Goal: Task Accomplishment & Management: Manage account settings

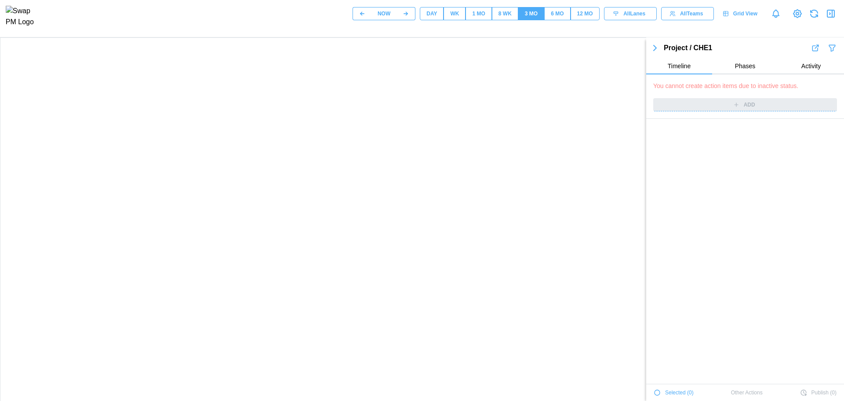
scroll to position [3243, 0]
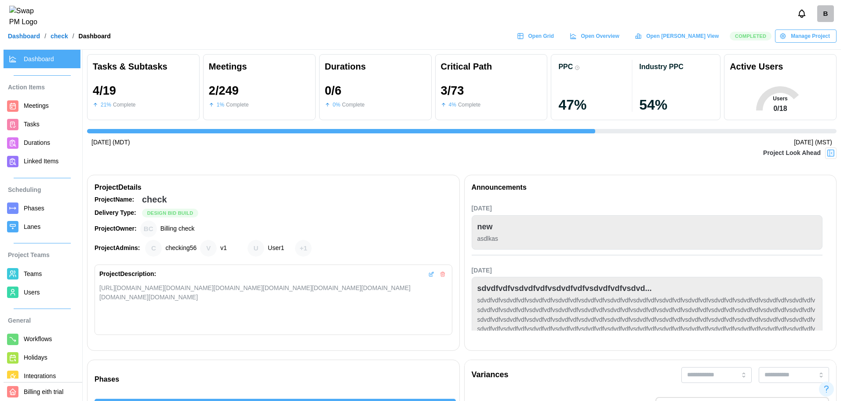
scroll to position [0, 1892]
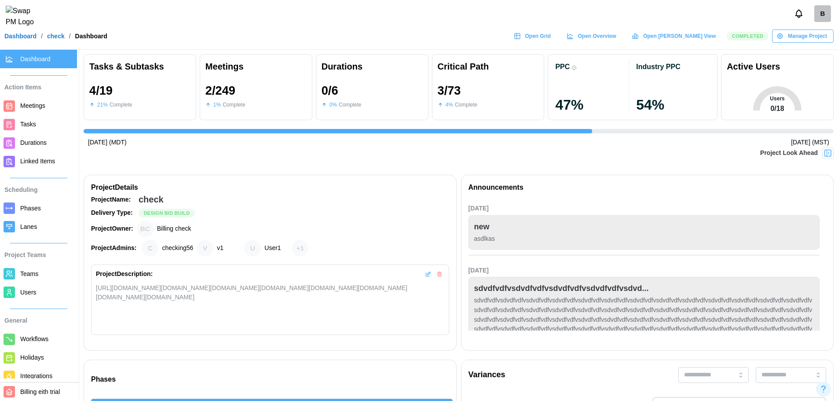
click at [29, 335] on span "Workflows" at bounding box center [34, 338] width 28 height 7
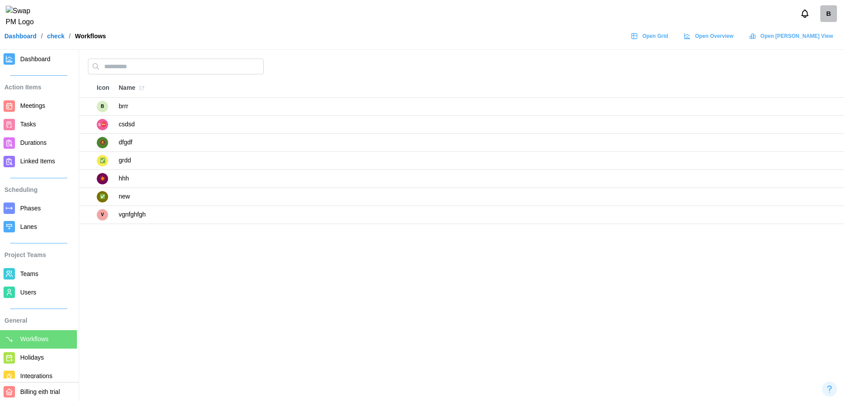
click at [43, 361] on span "Holidays" at bounding box center [32, 357] width 24 height 7
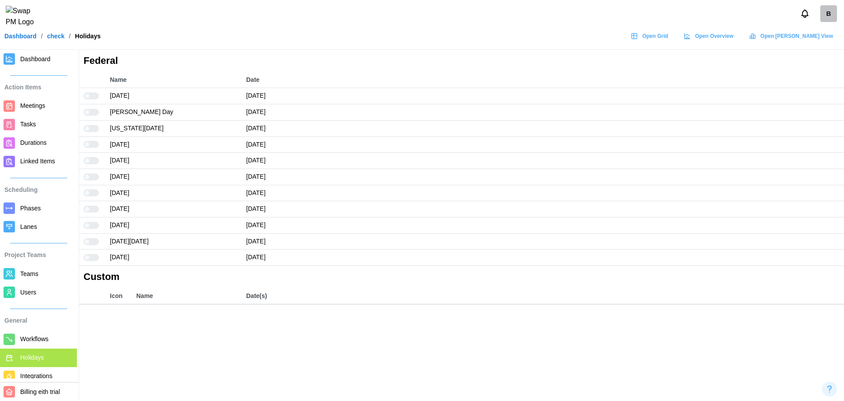
click at [95, 106] on td at bounding box center [92, 112] width 26 height 16
click at [95, 113] on label at bounding box center [93, 112] width 18 height 7
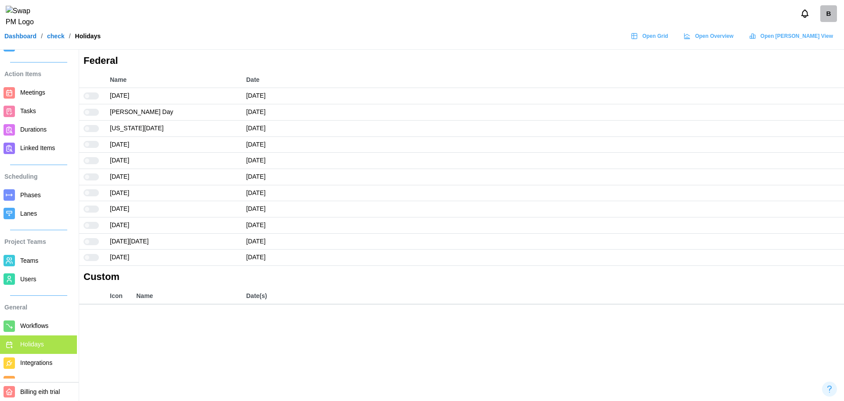
scroll to position [36, 0]
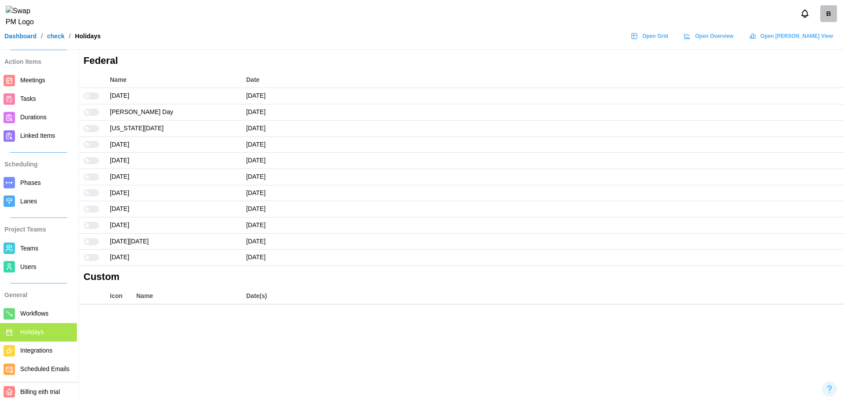
click at [40, 347] on span "Integrations" at bounding box center [36, 350] width 32 height 7
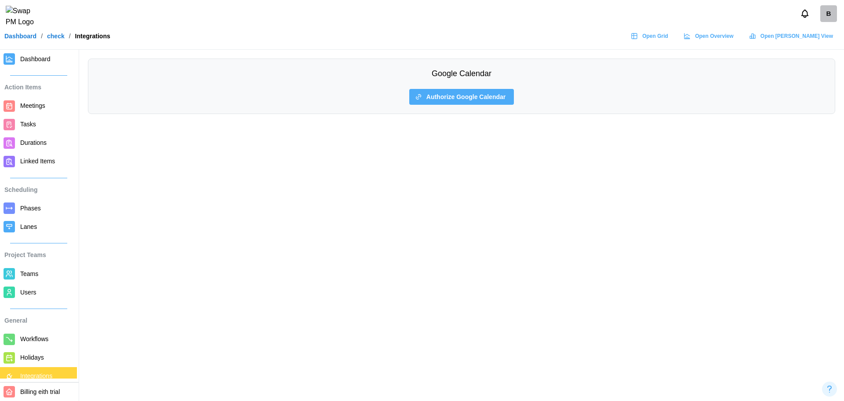
click at [442, 95] on span "Authorize Google Calendar" at bounding box center [466, 96] width 79 height 15
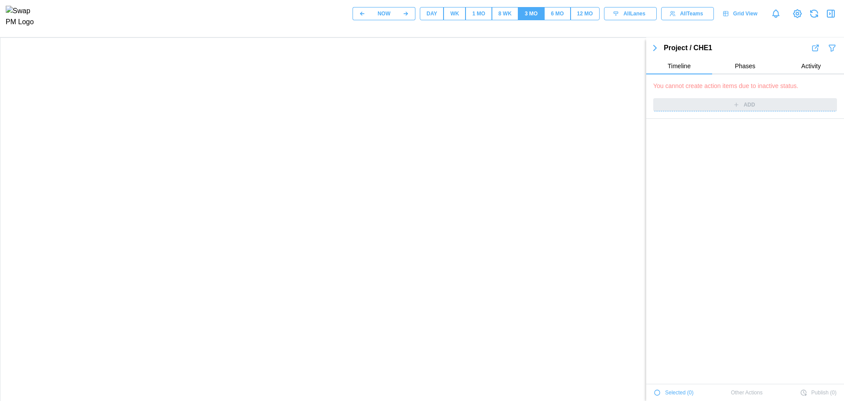
scroll to position [3243, 0]
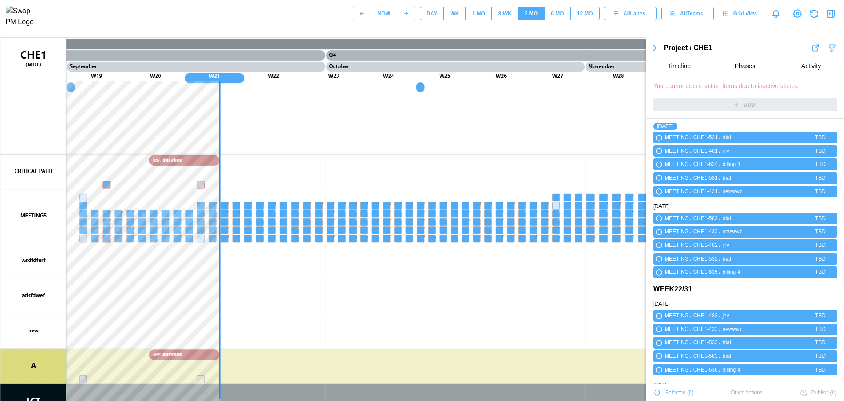
click at [748, 56] on div "Project / CHE1 Timeline Phases Activity" at bounding box center [745, 58] width 198 height 33
click at [748, 61] on button "Phases" at bounding box center [745, 66] width 66 height 16
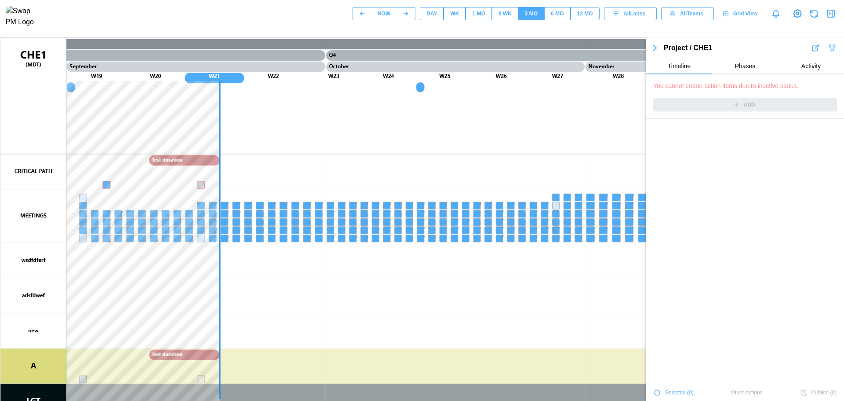
scroll to position [0, 0]
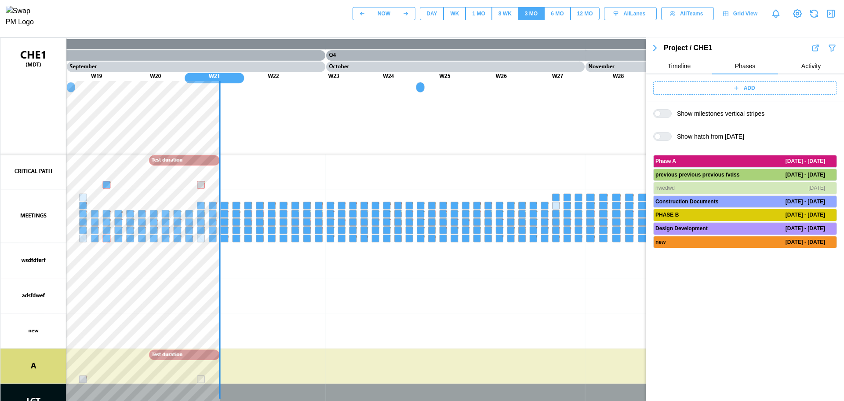
click at [734, 95] on div "ADD" at bounding box center [745, 88] width 198 height 28
click at [736, 86] on icon at bounding box center [736, 88] width 6 height 6
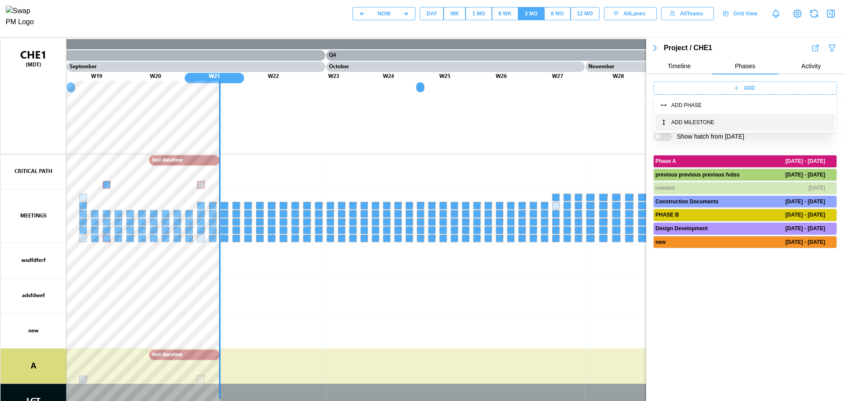
click at [690, 127] on button "ADD MILESTONE" at bounding box center [745, 122] width 179 height 17
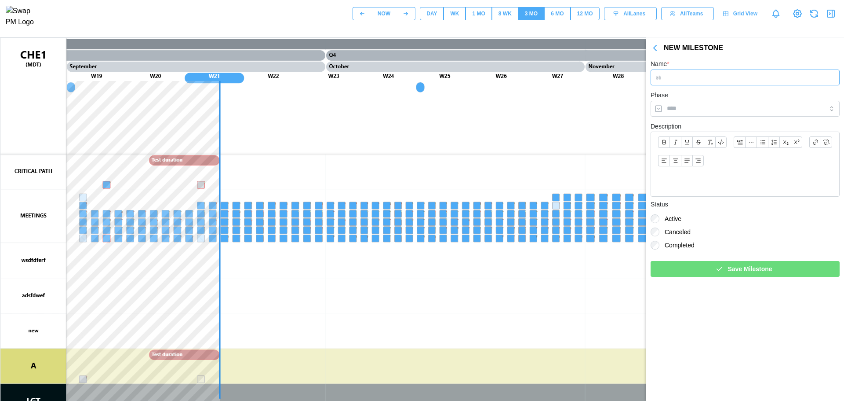
click at [686, 80] on input "Name *" at bounding box center [745, 77] width 189 height 16
type input "*****"
click at [691, 110] on input "Phase" at bounding box center [745, 109] width 189 height 16
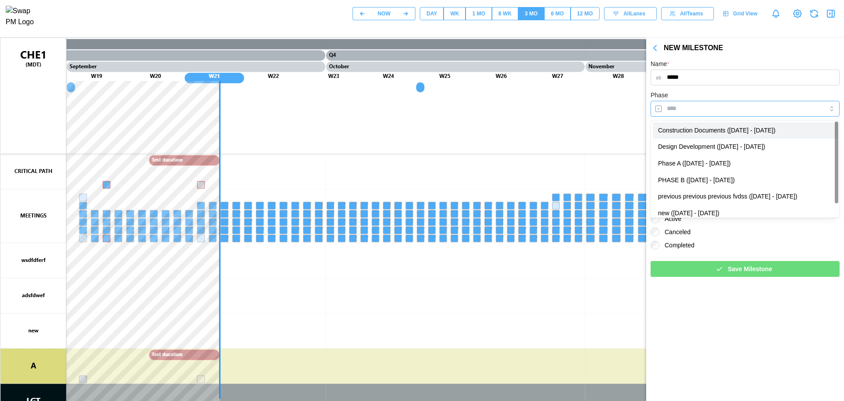
type input "**********"
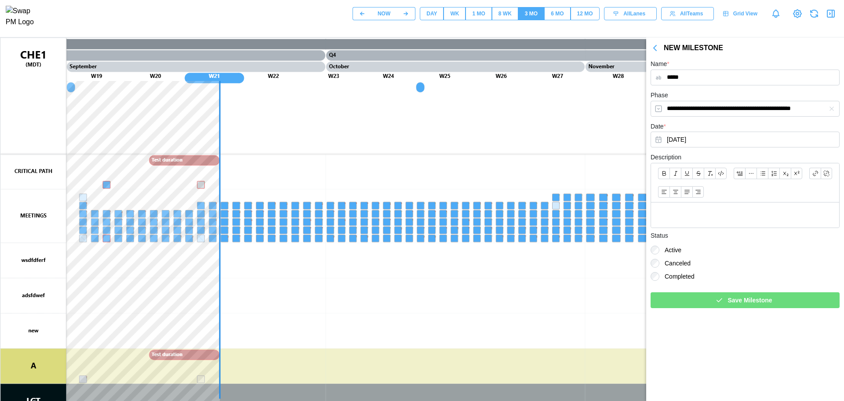
click at [701, 304] on div "Save Milestone" at bounding box center [744, 299] width 175 height 15
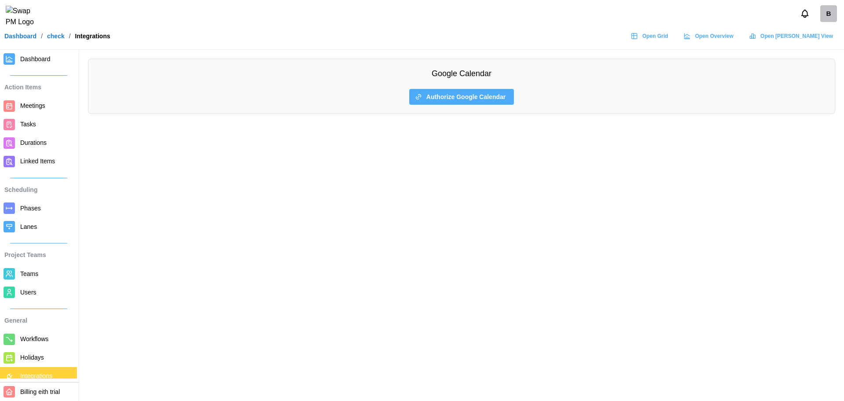
scroll to position [36, 0]
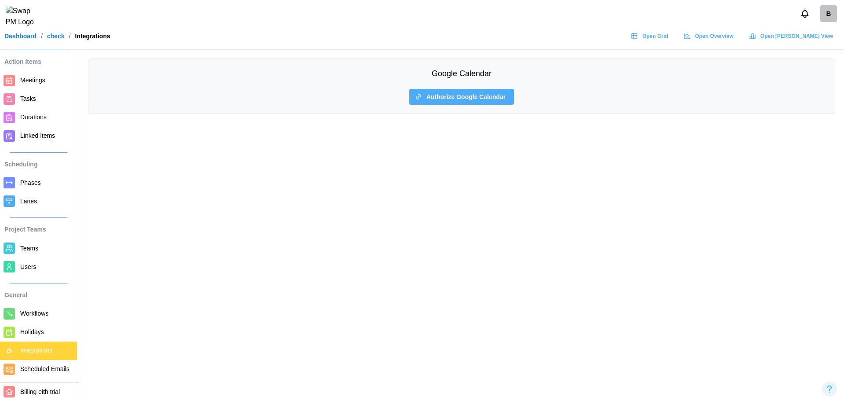
click at [32, 365] on span "Scheduled Emails" at bounding box center [44, 368] width 49 height 7
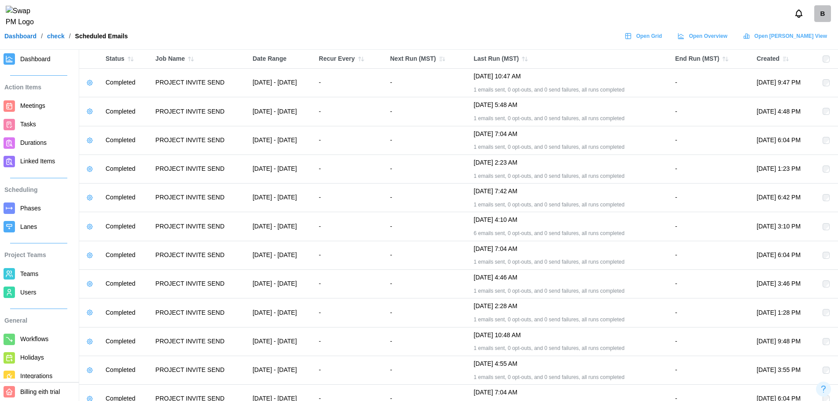
click at [90, 83] on icon "button" at bounding box center [89, 82] width 7 height 7
click at [120, 105] on button "Manage Email" at bounding box center [116, 101] width 61 height 16
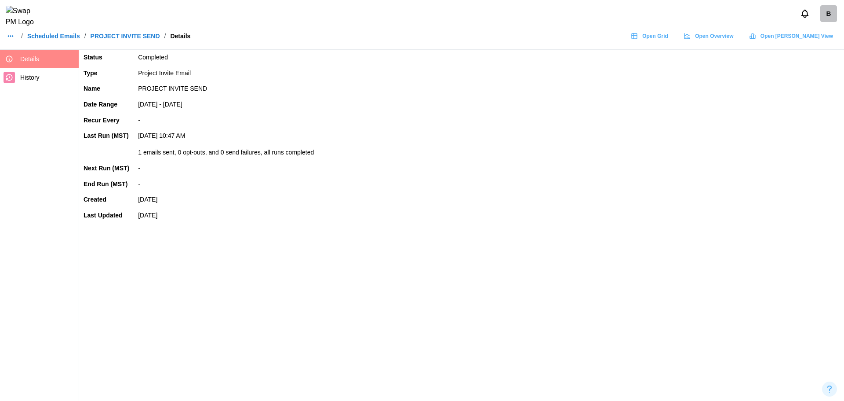
click at [41, 39] on link "Scheduled Emails" at bounding box center [53, 36] width 53 height 6
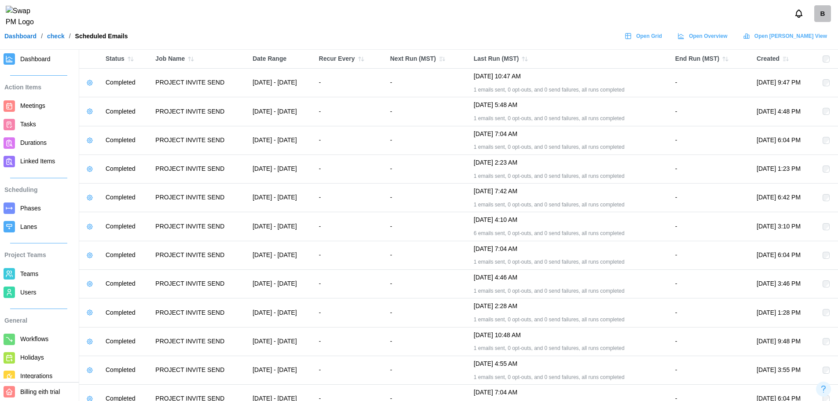
click at [33, 230] on span "Lanes" at bounding box center [28, 226] width 17 height 7
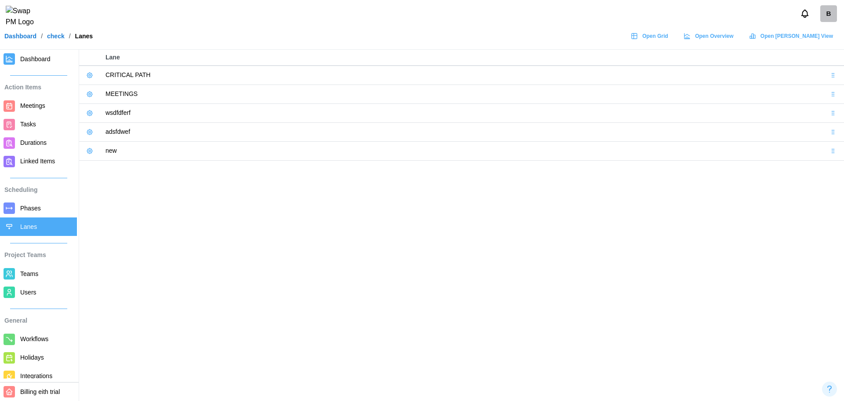
click at [29, 208] on span "Phases" at bounding box center [30, 207] width 21 height 7
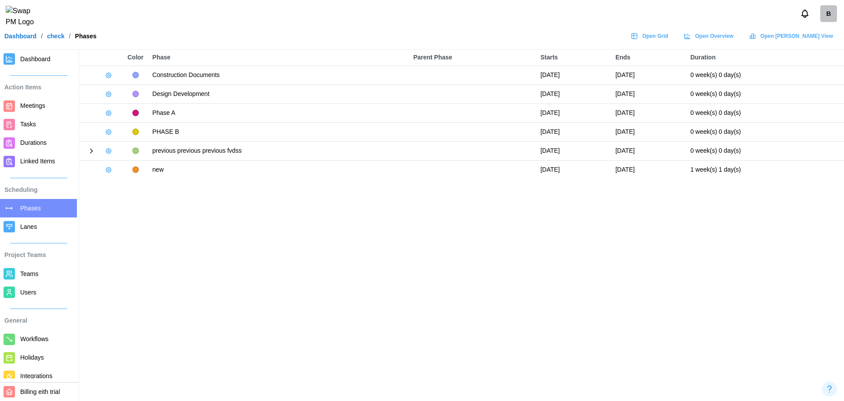
click at [91, 151] on icon at bounding box center [92, 151] width 8 height 8
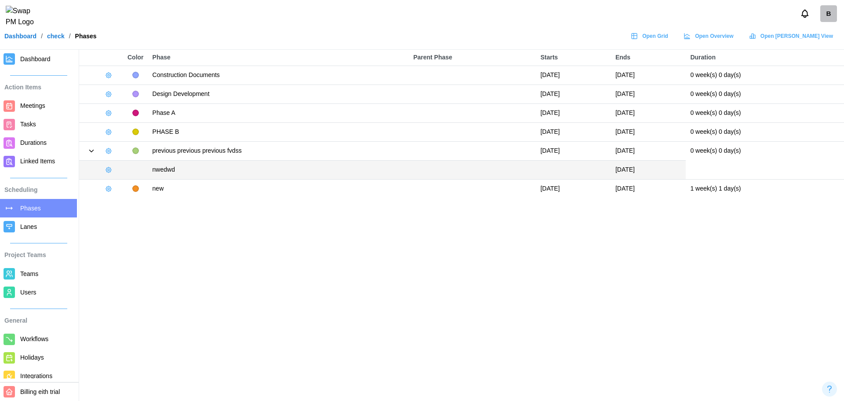
click at [106, 170] on icon "button" at bounding box center [108, 169] width 5 height 5
click at [115, 186] on icon "button" at bounding box center [113, 187] width 6 height 6
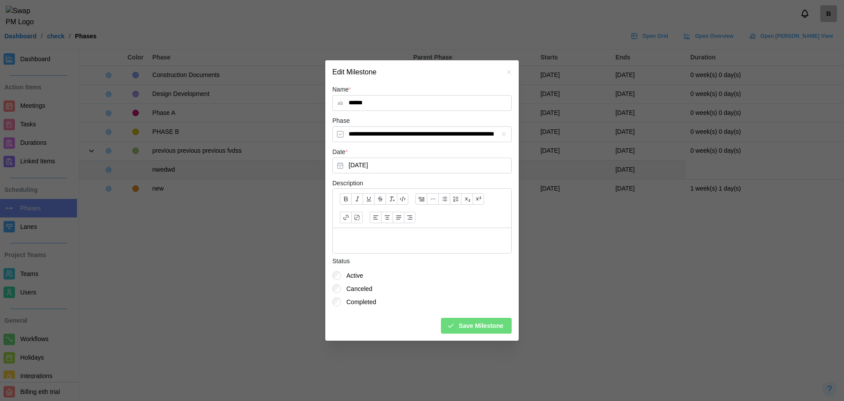
click at [444, 328] on button "Save Milestone" at bounding box center [476, 325] width 71 height 16
click at [470, 329] on div "**********" at bounding box center [421, 212] width 193 height 256
